Goal: Transaction & Acquisition: Subscribe to service/newsletter

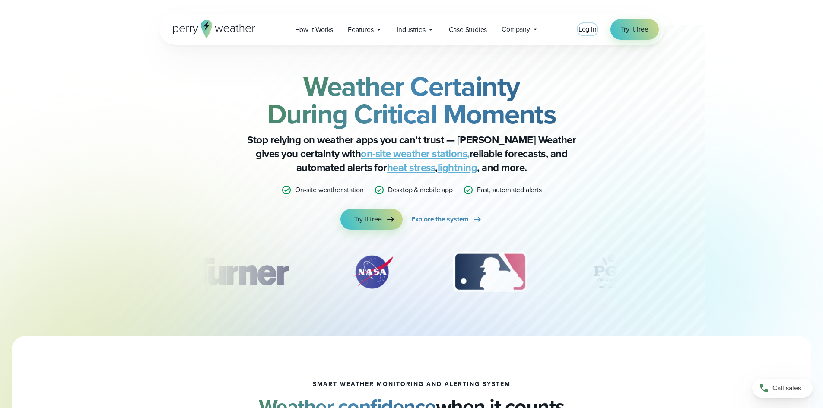
click at [594, 29] on span "Log in" at bounding box center [588, 29] width 18 height 10
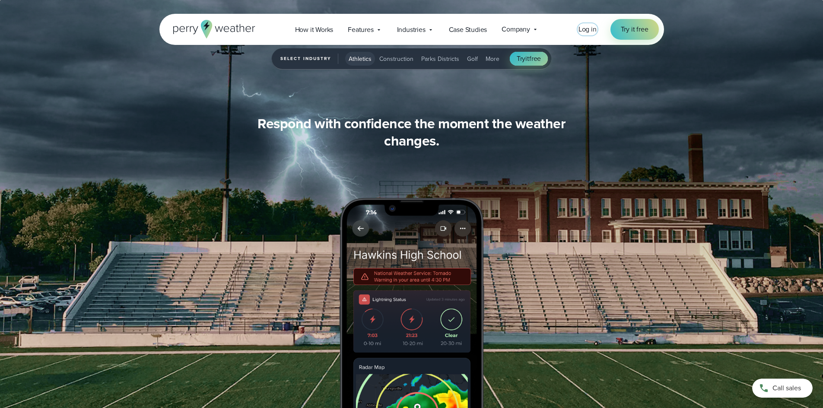
scroll to position [605, 0]
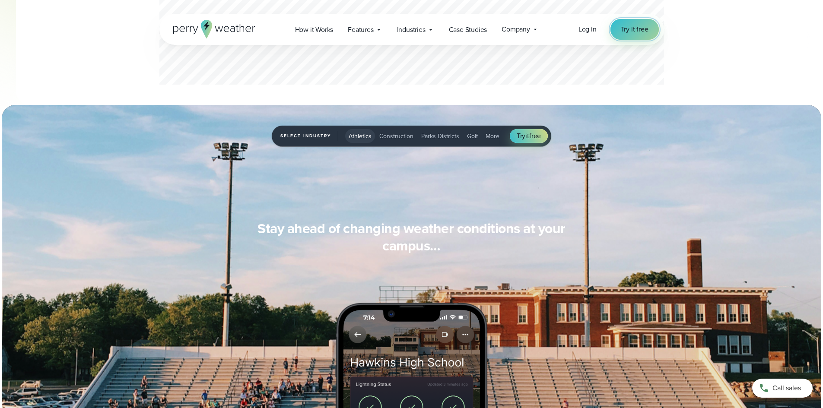
click at [641, 35] on link "Try it free" at bounding box center [635, 29] width 48 height 21
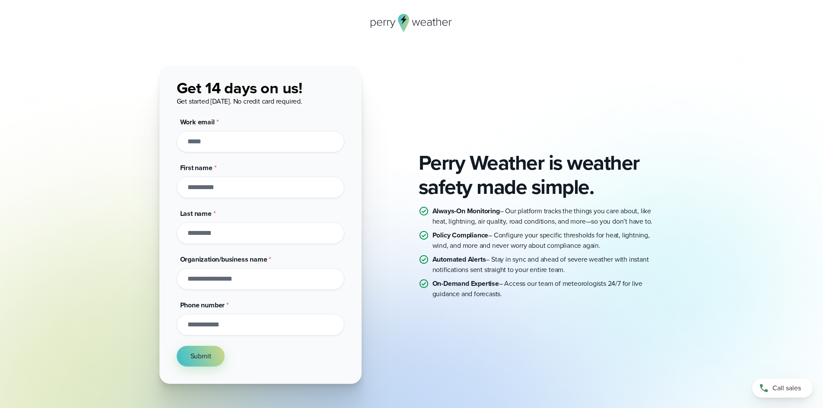
click at [230, 143] on input "Work email *" at bounding box center [261, 142] width 168 height 22
